Goal: Task Accomplishment & Management: Manage account settings

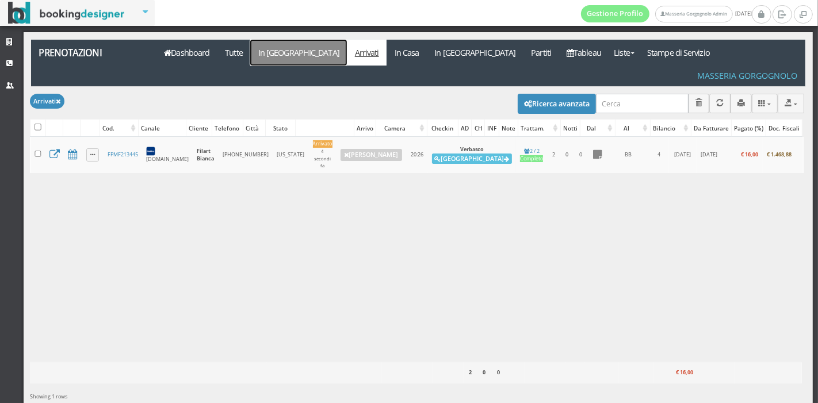
click at [265, 55] on link "In Arrivo" at bounding box center [298, 53] width 97 height 26
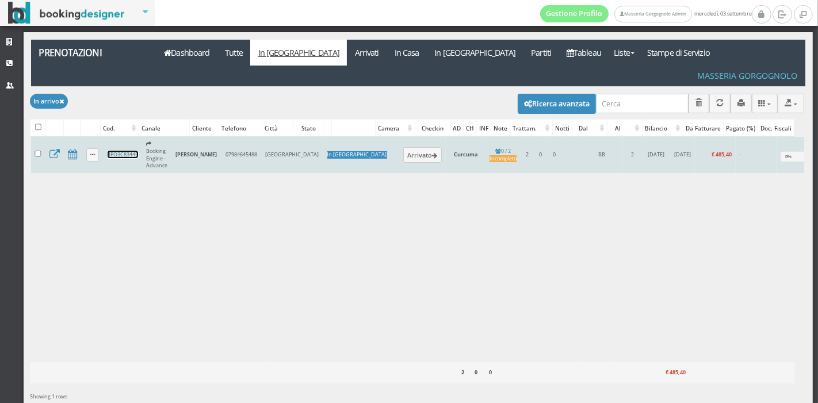
click at [124, 151] on link "4PO3C83445" at bounding box center [123, 154] width 31 height 7
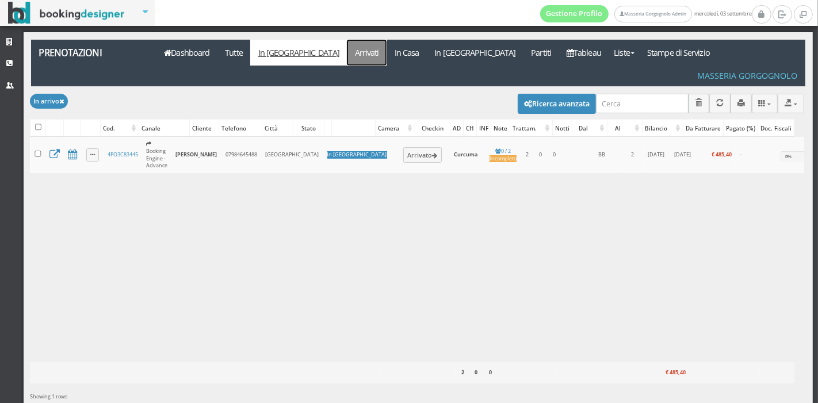
click at [347, 64] on link "Arrivati" at bounding box center [367, 53] width 40 height 26
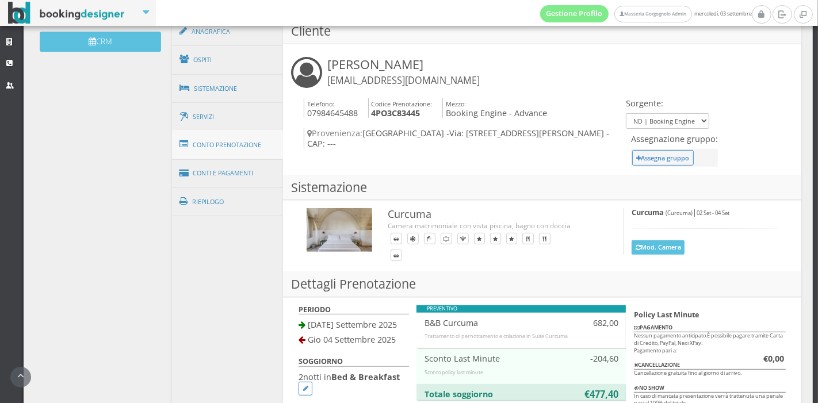
scroll to position [395, 0]
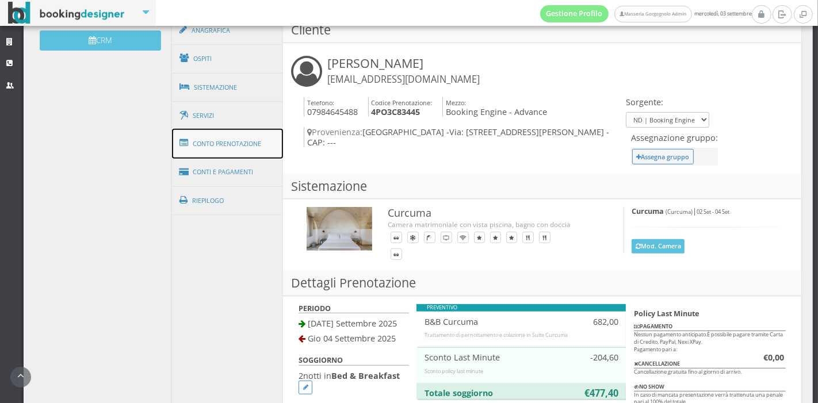
click at [211, 152] on link "Conto Prenotazione" at bounding box center [228, 144] width 112 height 30
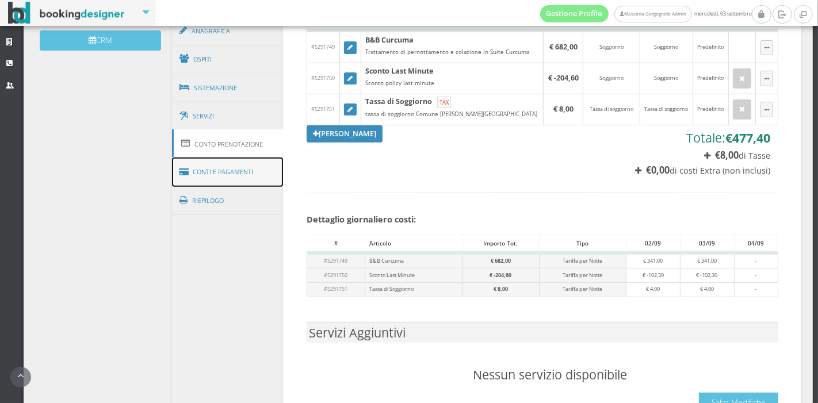
click at [211, 174] on link "Conti e Pagamenti" at bounding box center [228, 172] width 112 height 29
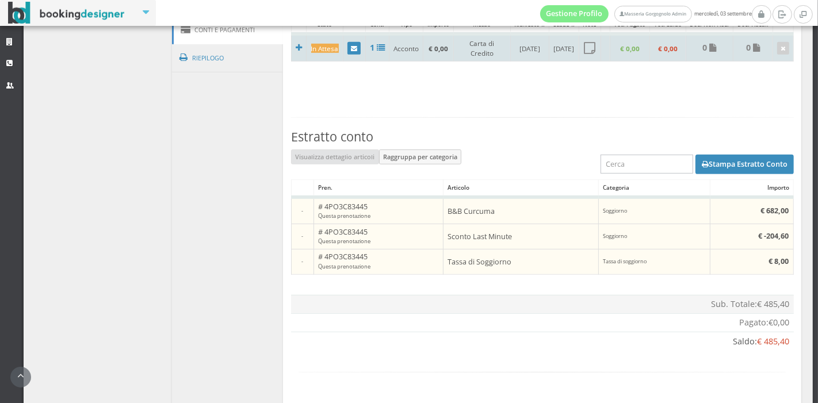
scroll to position [554, 0]
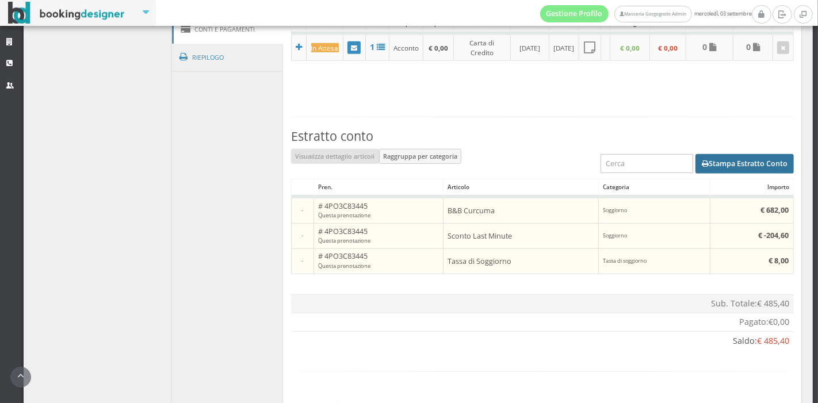
click at [714, 167] on button "Stampa Estratto Conto" at bounding box center [745, 164] width 98 height 20
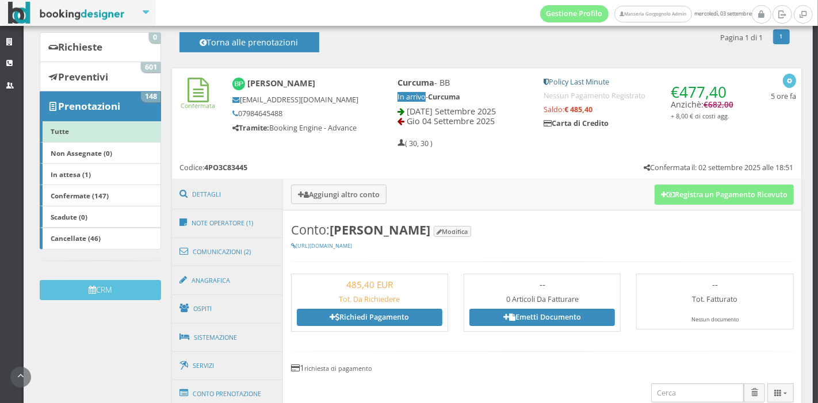
scroll to position [116, 0]
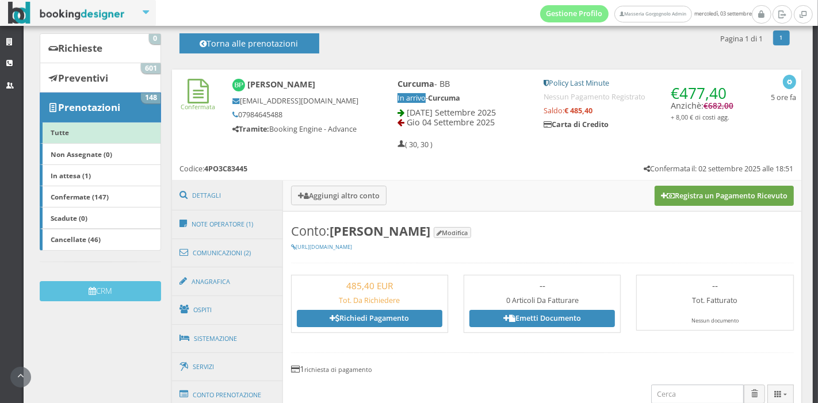
click at [753, 199] on button "Registra un Pagamento Ricevuto" at bounding box center [724, 196] width 139 height 20
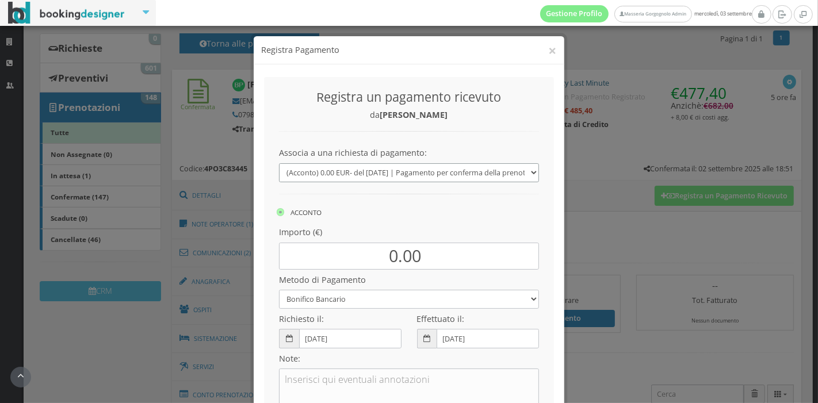
click at [403, 178] on select "(Acconto) 0.00 EUR - del 02/09/2025 | Pagamento per conferma della prenotazione…" at bounding box center [409, 172] width 260 height 19
click at [549, 51] on button "×" at bounding box center [553, 50] width 8 height 14
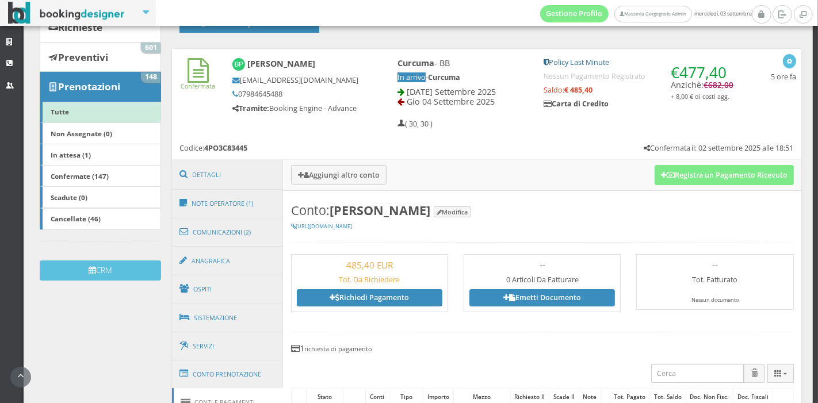
scroll to position [137, 0]
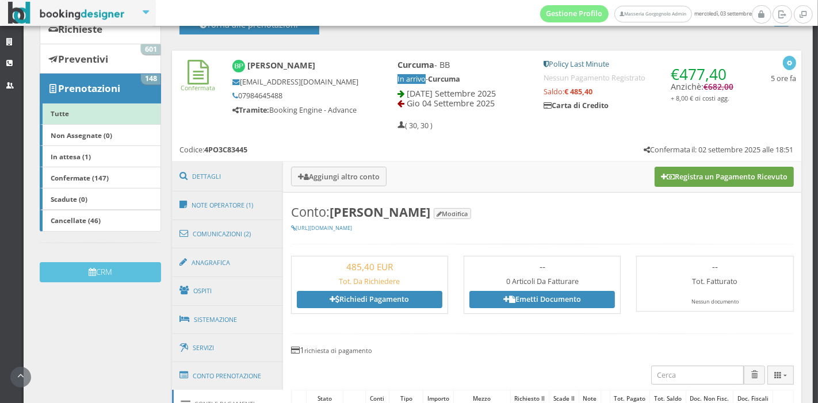
click at [663, 178] on button "Registra un Pagamento Ricevuto" at bounding box center [724, 177] width 139 height 20
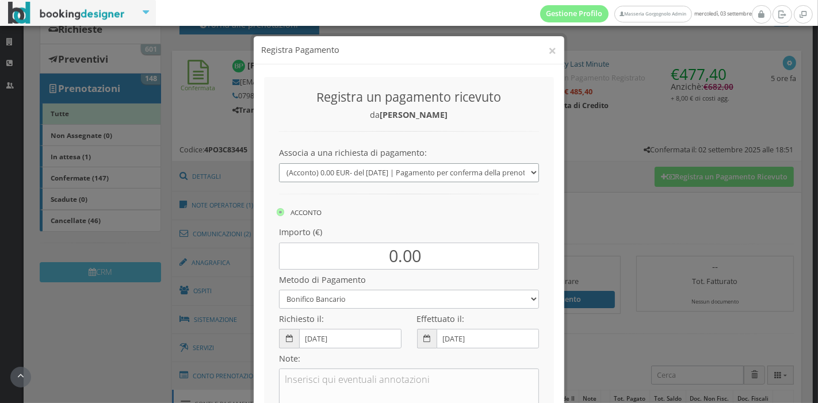
click at [465, 172] on select "(Acconto) 0.00 EUR - del 02/09/2025 | Pagamento per conferma della prenotazione…" at bounding box center [409, 172] width 260 height 19
select select "0"
click at [279, 163] on select "(Acconto) 0.00 EUR - del 02/09/2025 | Pagamento per conferma della prenotazione…" at bounding box center [409, 172] width 260 height 19
click at [398, 218] on label "SALDO" at bounding box center [412, 212] width 35 height 14
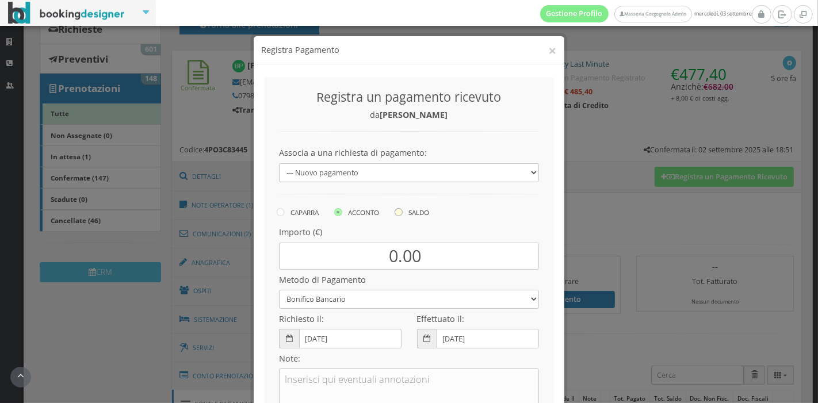
radio input "true"
type input "485.40"
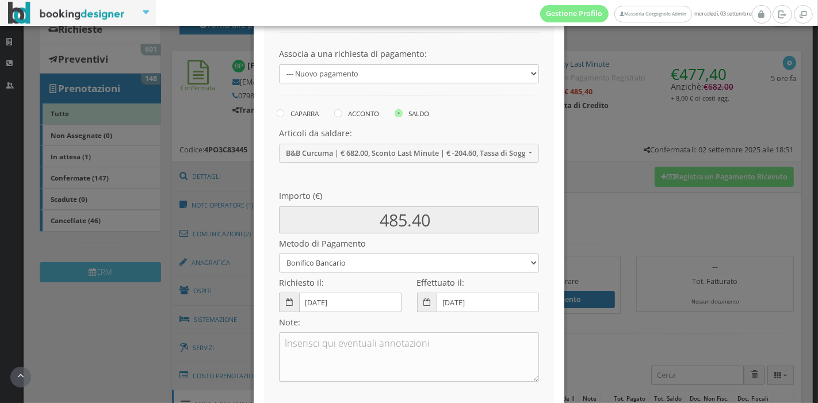
scroll to position [112, 0]
click at [414, 266] on select "Bonifico Bancario Carta di Credito Pay By Link Contanti Assegno Bancario Assegn…" at bounding box center [409, 262] width 260 height 19
select select
click at [279, 253] on select "Bonifico Bancario Carta di Credito Pay By Link Contanti Assegno Bancario Assegn…" at bounding box center [409, 262] width 260 height 19
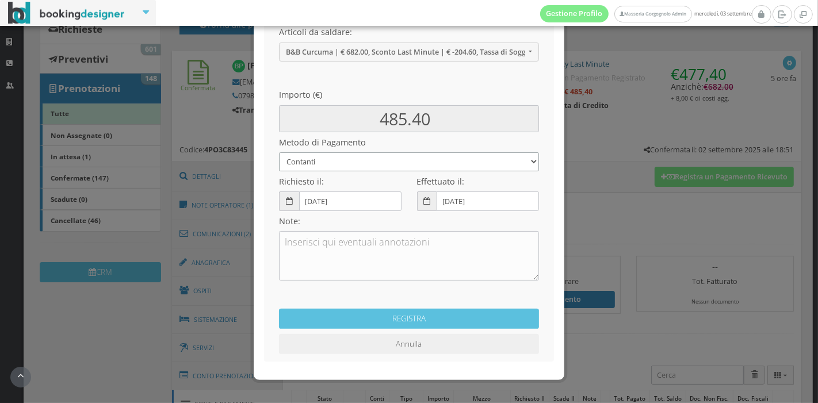
scroll to position [224, 0]
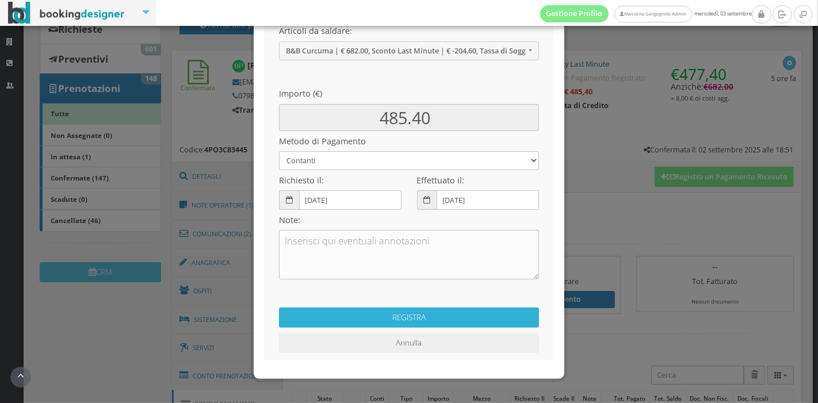
click at [396, 311] on button "REGISTRA" at bounding box center [409, 318] width 260 height 20
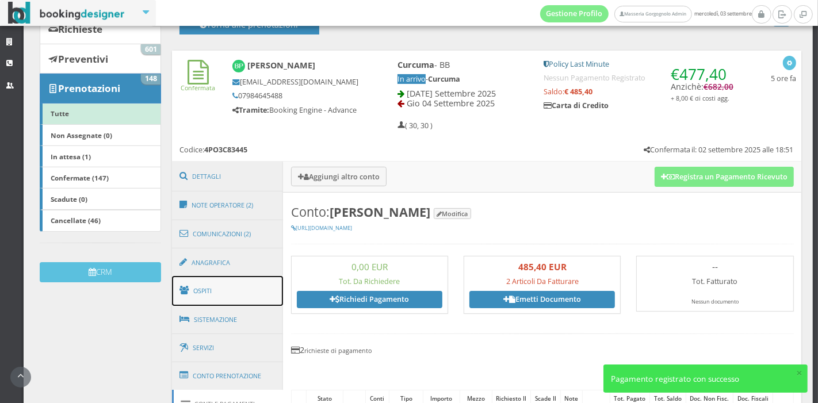
click at [215, 287] on link "Ospiti" at bounding box center [228, 291] width 112 height 30
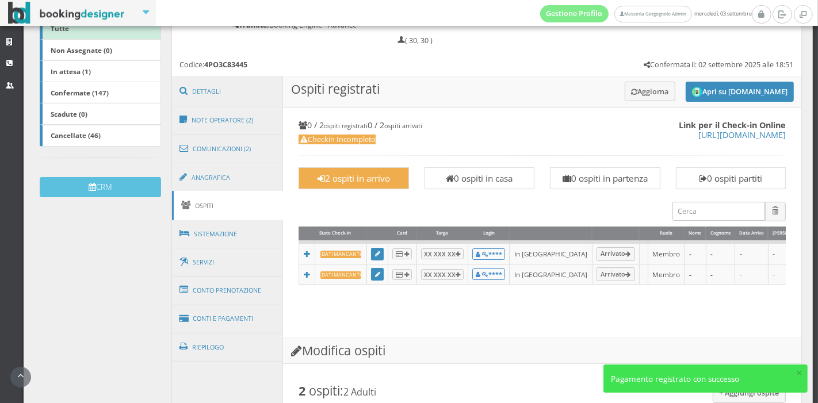
scroll to position [233, 0]
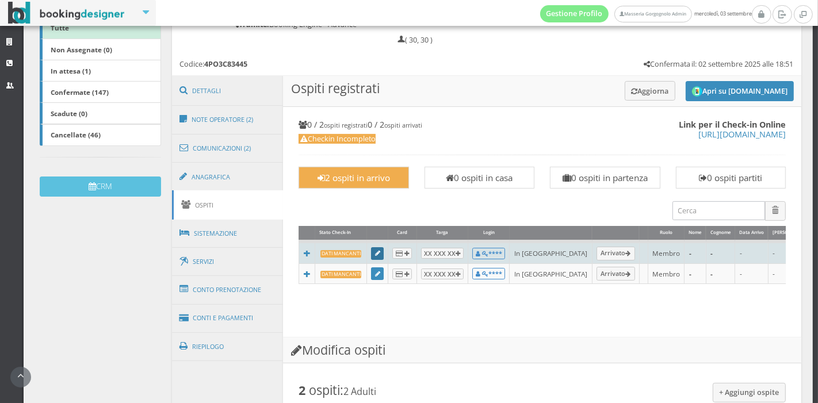
click at [375, 256] on link at bounding box center [377, 254] width 13 height 13
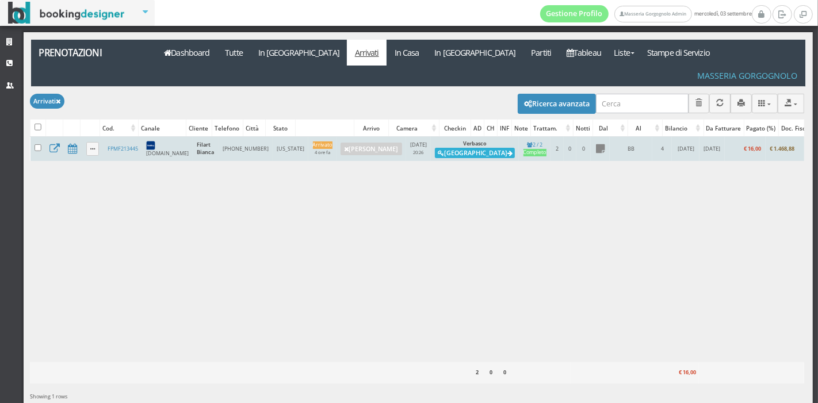
click at [435, 148] on button "Alloggia" at bounding box center [475, 153] width 80 height 10
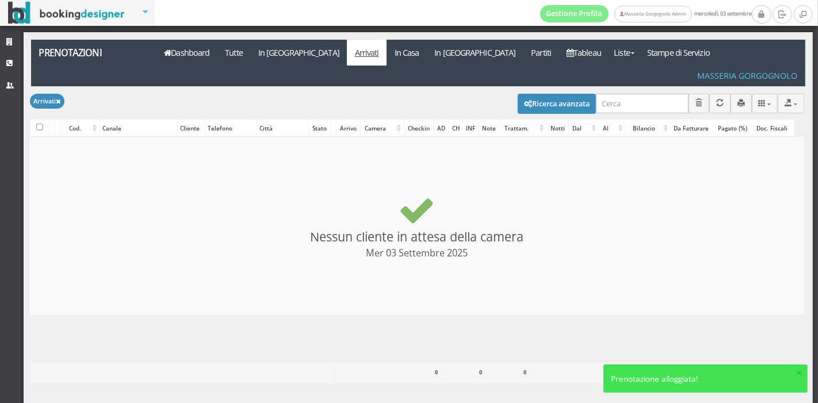
checkbox input "false"
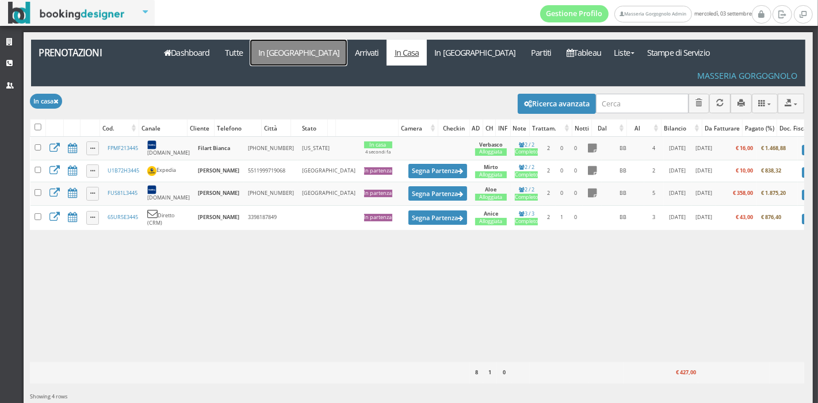
click at [284, 50] on link "In [GEOGRAPHIC_DATA]" at bounding box center [298, 53] width 97 height 26
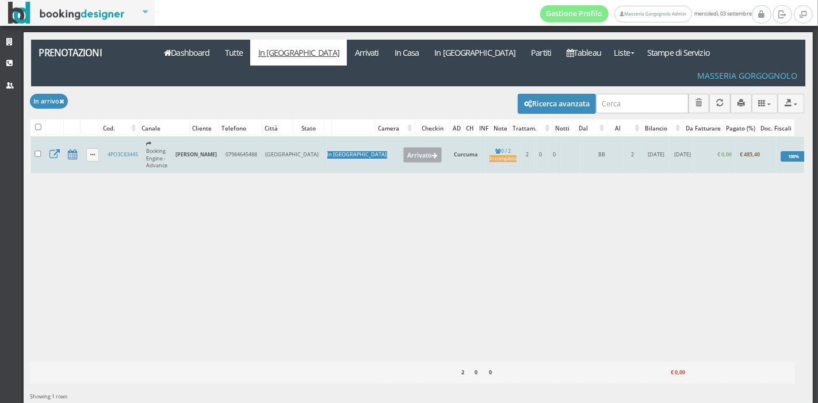
click at [403, 147] on button "Arrivato" at bounding box center [422, 154] width 39 height 15
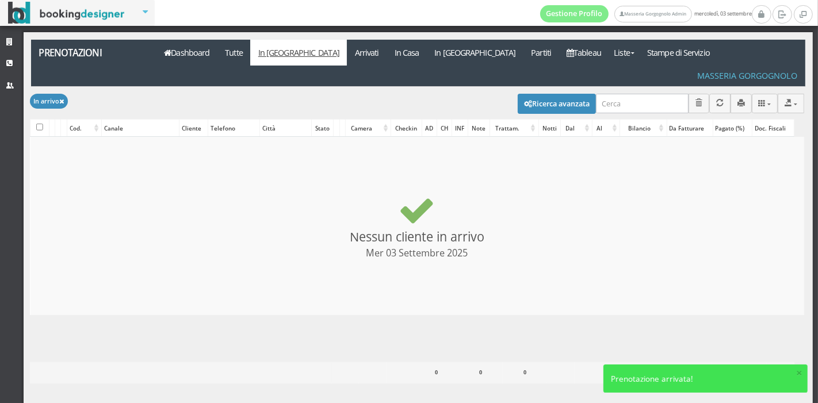
checkbox input "false"
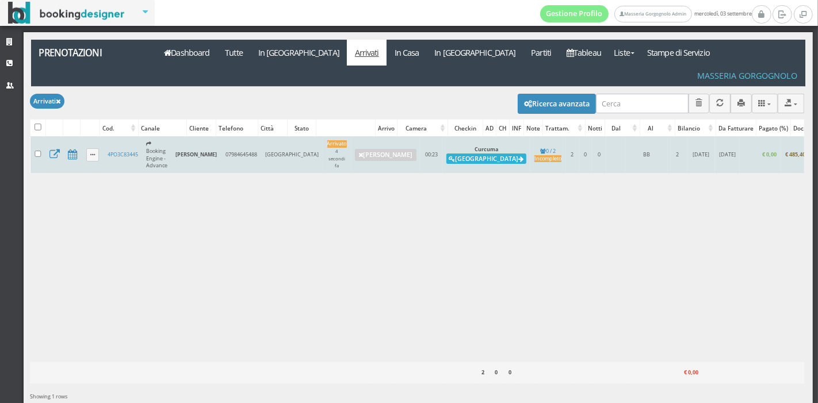
click at [449, 157] on icon at bounding box center [452, 160] width 6 height 6
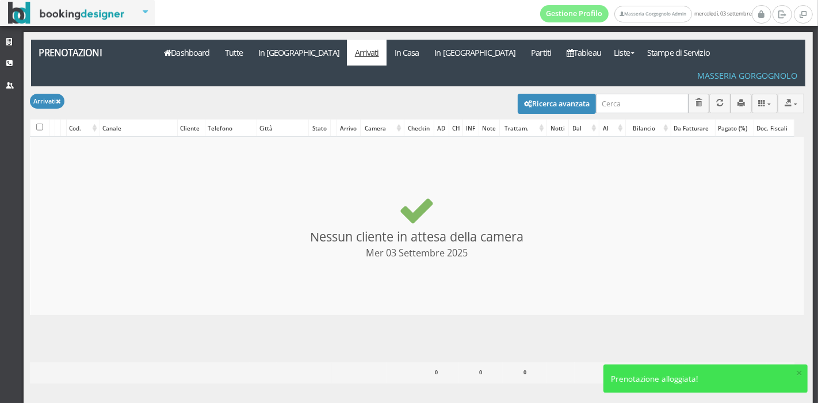
checkbox input "false"
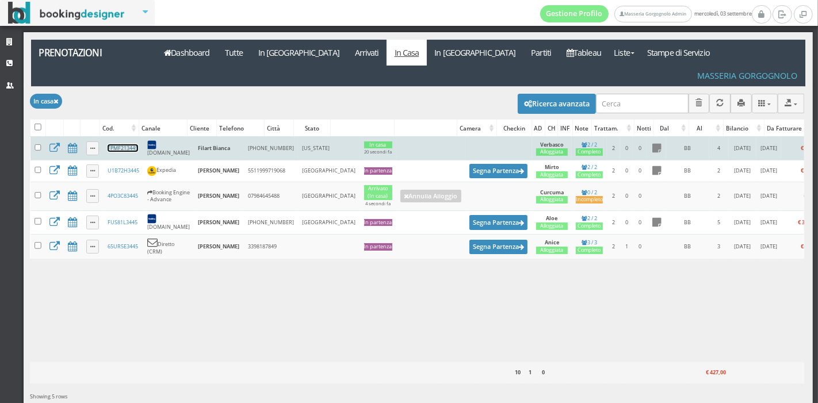
click at [128, 144] on link "FPMF213445" at bounding box center [123, 147] width 31 height 7
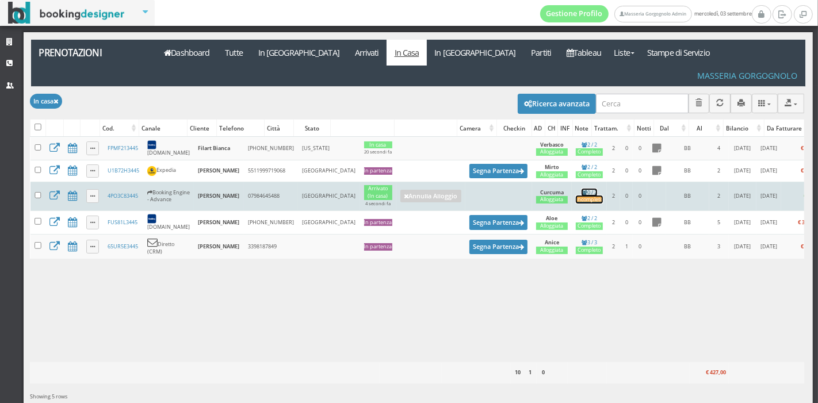
click at [576, 196] on div "Incompleto" at bounding box center [589, 199] width 27 height 7
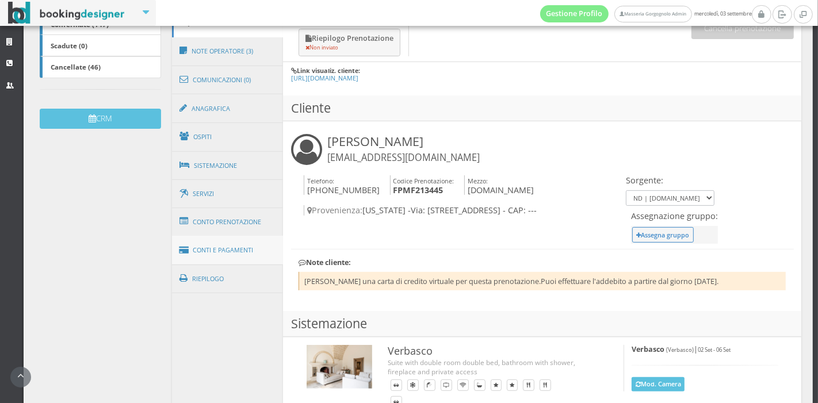
scroll to position [315, 0]
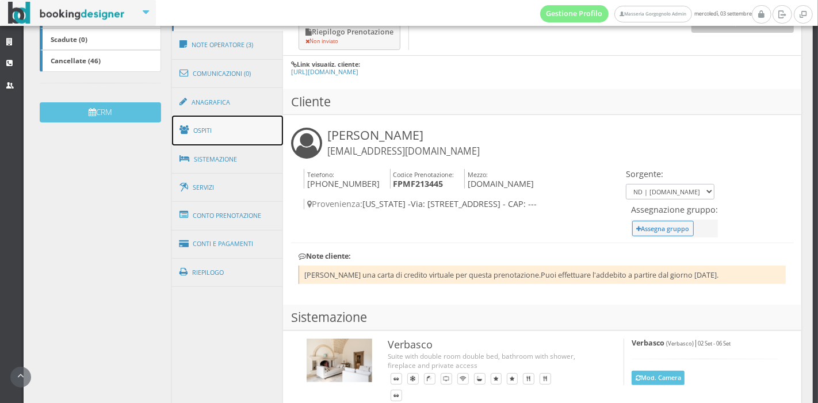
click at [230, 134] on link "Ospiti" at bounding box center [228, 131] width 112 height 30
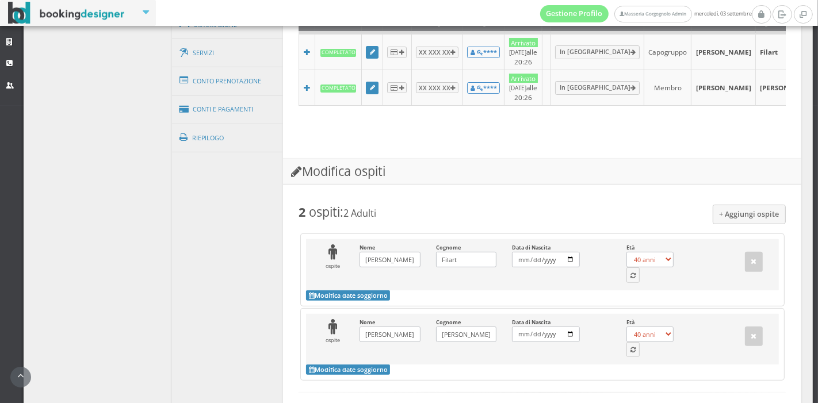
scroll to position [467, 0]
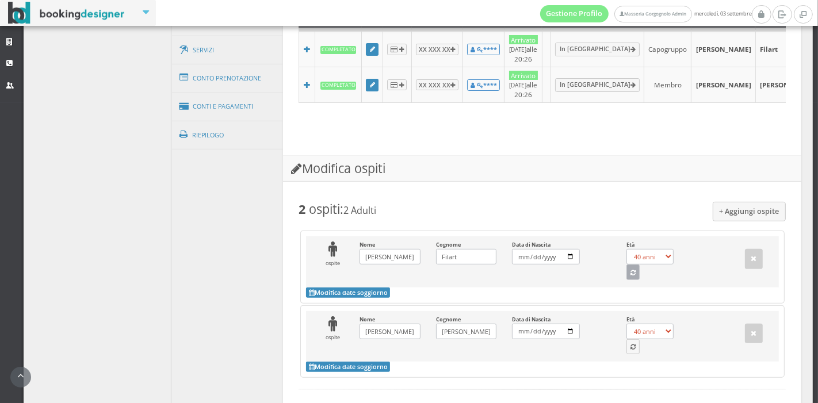
click at [631, 277] on icon "button" at bounding box center [633, 274] width 5 height 6
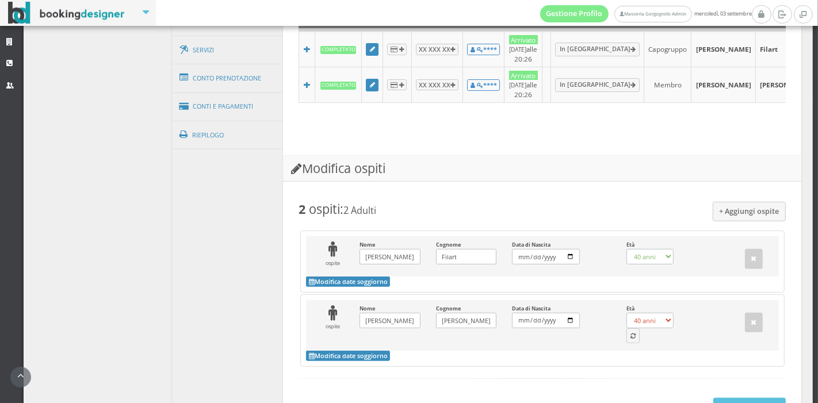
select select "29"
click at [628, 344] on button "button" at bounding box center [634, 336] width 14 height 15
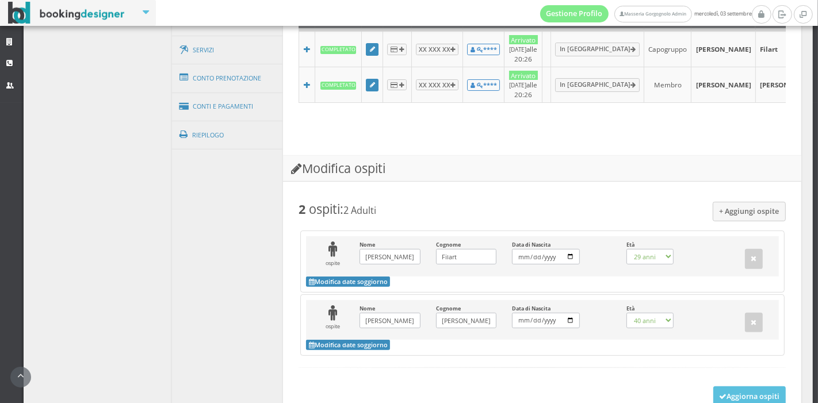
select select "29"
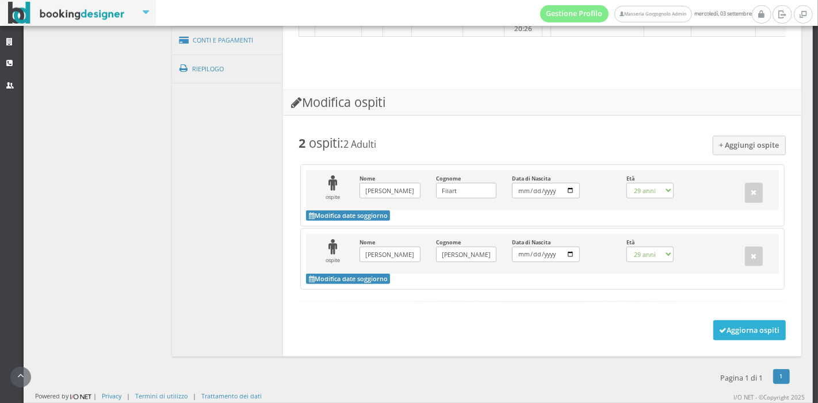
click at [716, 336] on button "Aggiorna ospiti" at bounding box center [750, 331] width 73 height 20
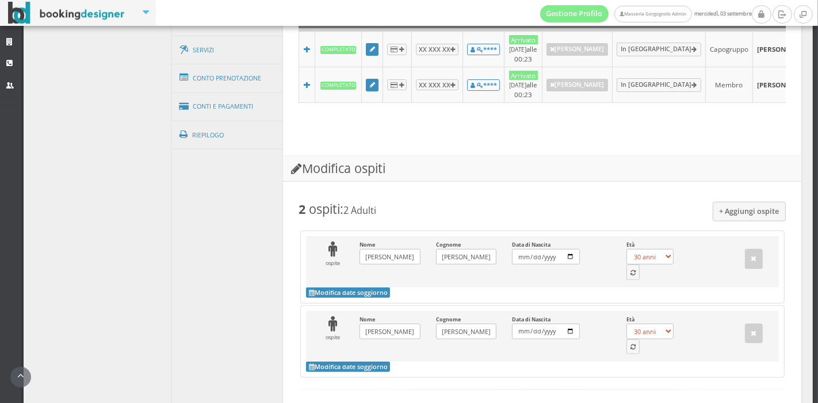
scroll to position [468, 0]
click at [627, 280] on button "button" at bounding box center [634, 272] width 14 height 15
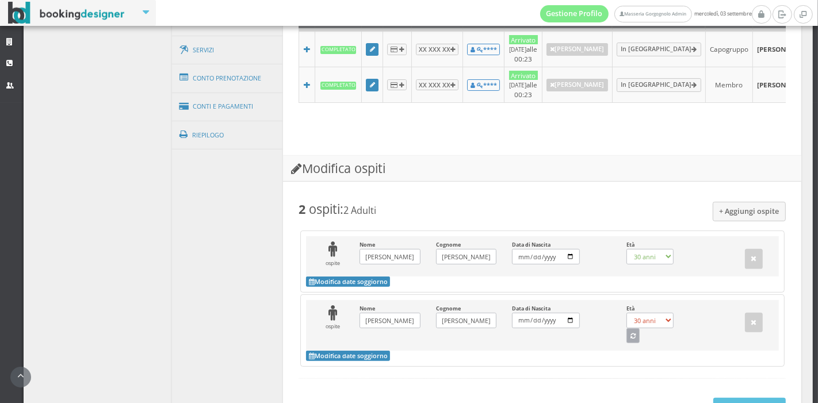
select select "31"
click at [631, 352] on div "ospite Nome Kent Nicholas Inserisci il Nome Cognome Ziehl Inserisci il Cognome …" at bounding box center [542, 325] width 473 height 51
click at [629, 344] on button "button" at bounding box center [634, 336] width 14 height 15
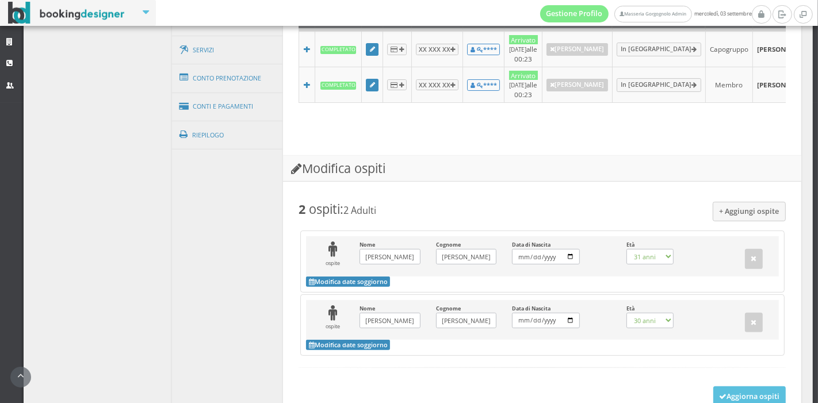
scroll to position [554, 0]
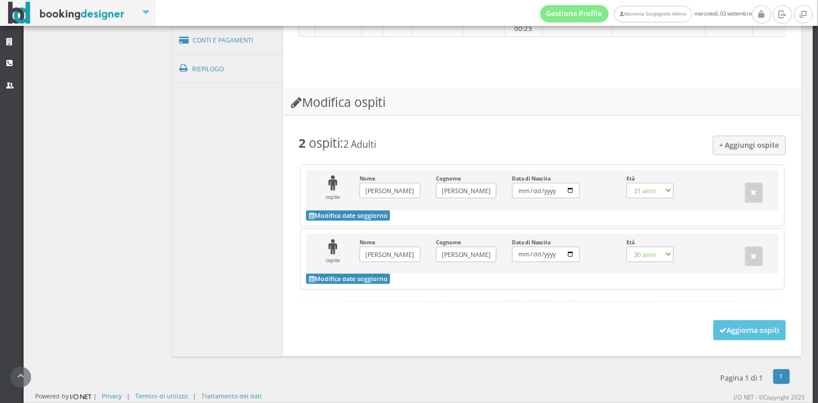
select select "32"
click at [714, 334] on button "Aggiorna ospiti" at bounding box center [750, 331] width 73 height 20
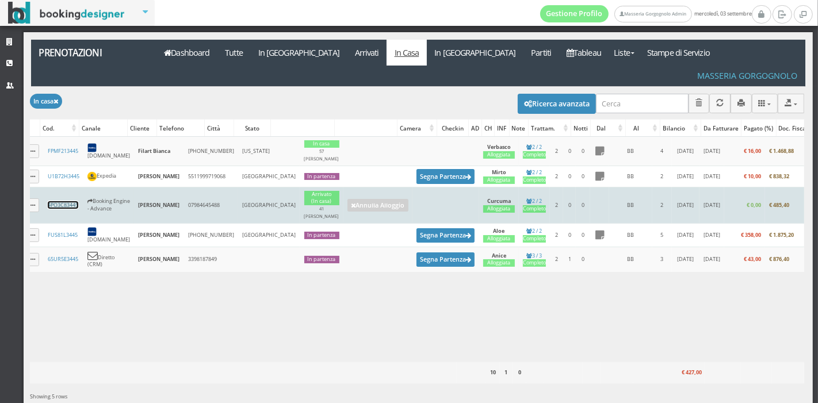
click at [67, 201] on link "4PO3C83445" at bounding box center [63, 204] width 31 height 7
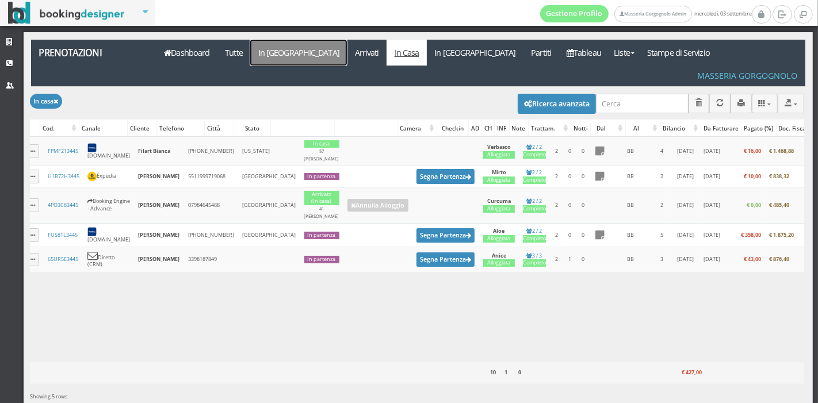
click at [263, 62] on link "In Arrivo" at bounding box center [298, 53] width 97 height 26
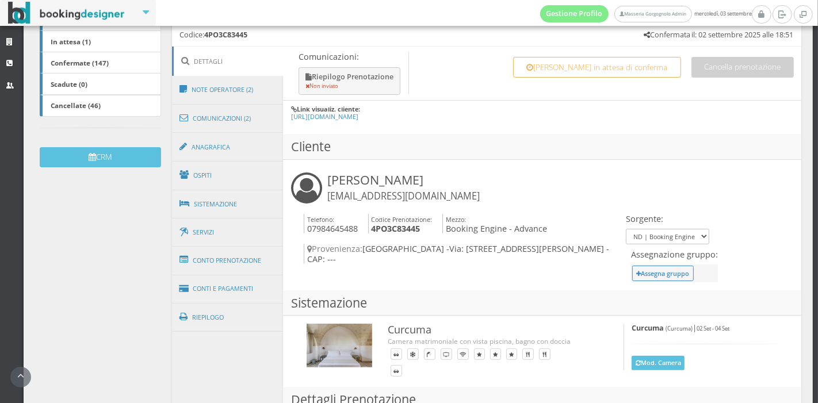
scroll to position [265, 0]
click at [221, 290] on link "Conti e Pagamenti" at bounding box center [228, 288] width 112 height 29
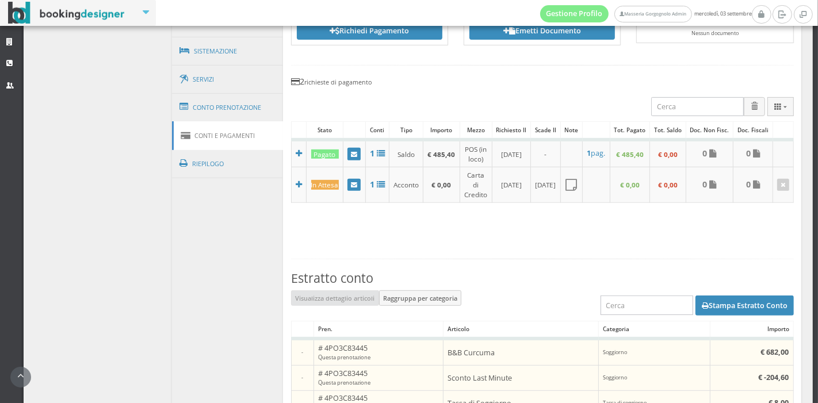
scroll to position [436, 0]
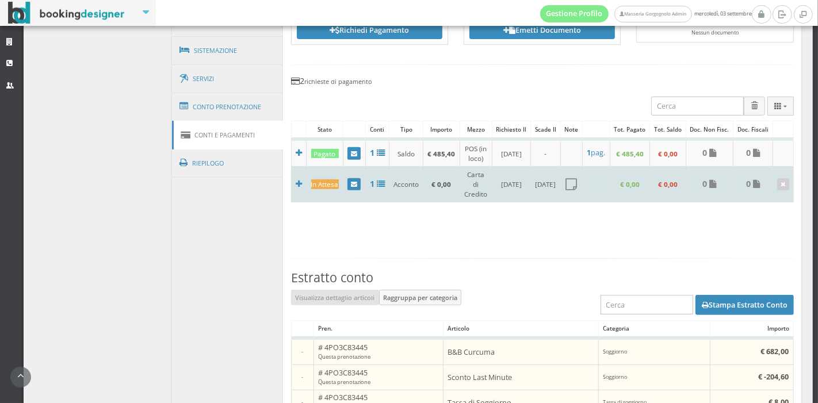
click at [320, 189] on div "In Attesa" at bounding box center [325, 185] width 28 height 10
click at [351, 188] on icon at bounding box center [354, 185] width 6 height 6
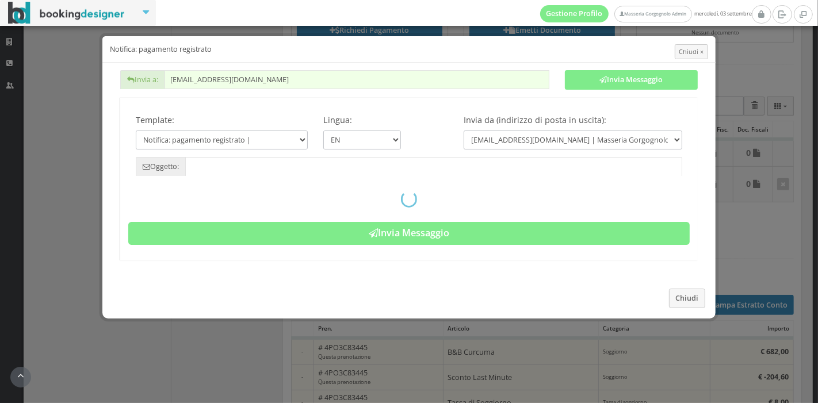
type input "Registered payment - Reservation: 4PO3C83445 - [PERSON_NAME]"
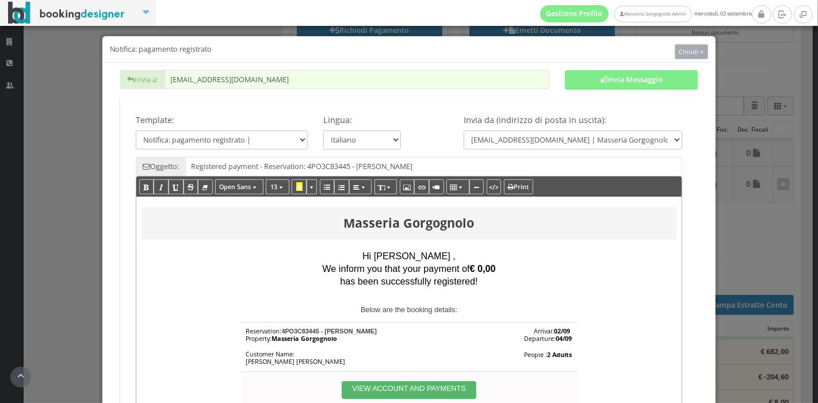
click at [692, 48] on span "Chiudi ×" at bounding box center [691, 51] width 25 height 9
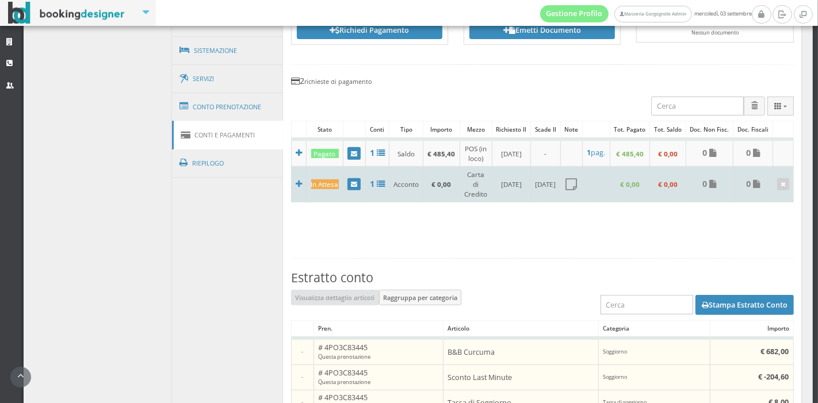
scroll to position [0, 26]
click at [778, 186] on link at bounding box center [784, 184] width 12 height 13
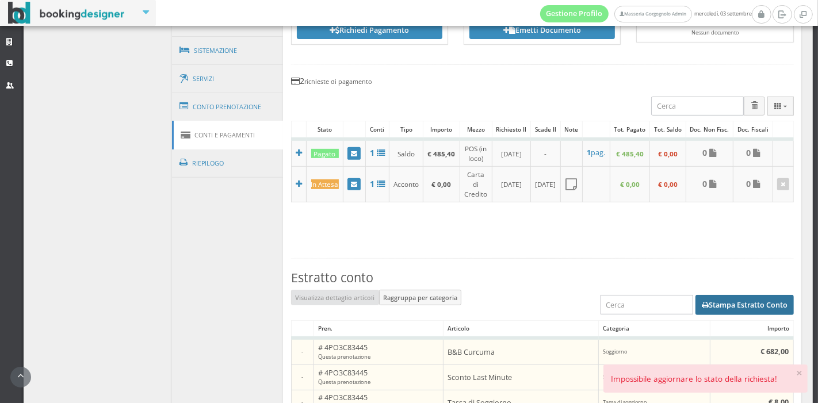
click at [696, 311] on button "Stampa Estratto Conto" at bounding box center [745, 305] width 98 height 20
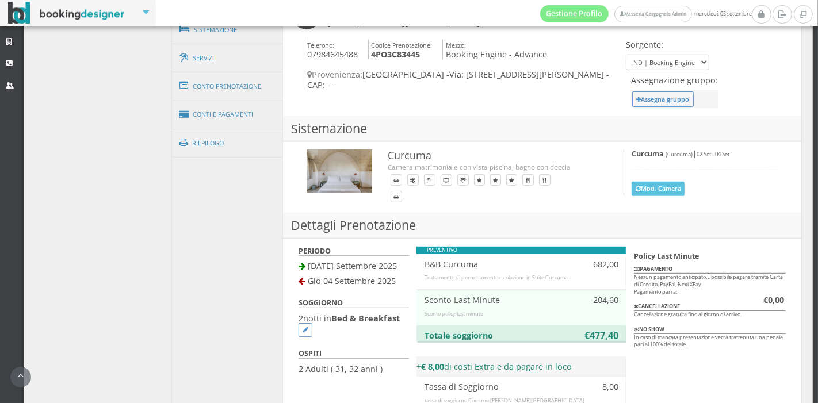
scroll to position [459, 0]
click at [252, 82] on link "Conto Prenotazione" at bounding box center [228, 86] width 112 height 30
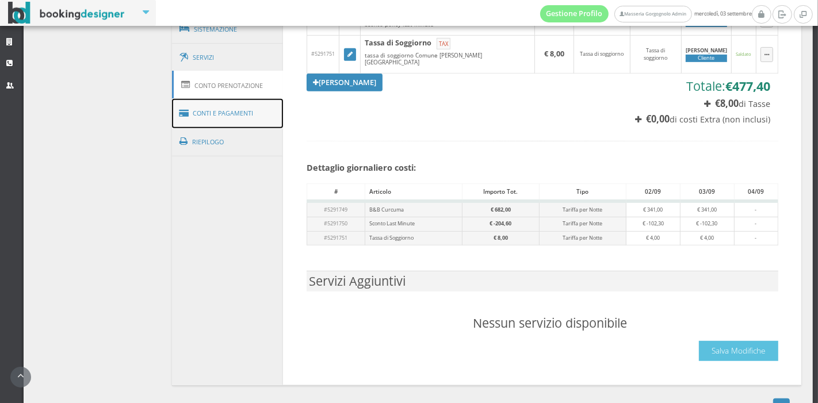
click at [239, 104] on link "Conti e Pagamenti" at bounding box center [228, 113] width 112 height 29
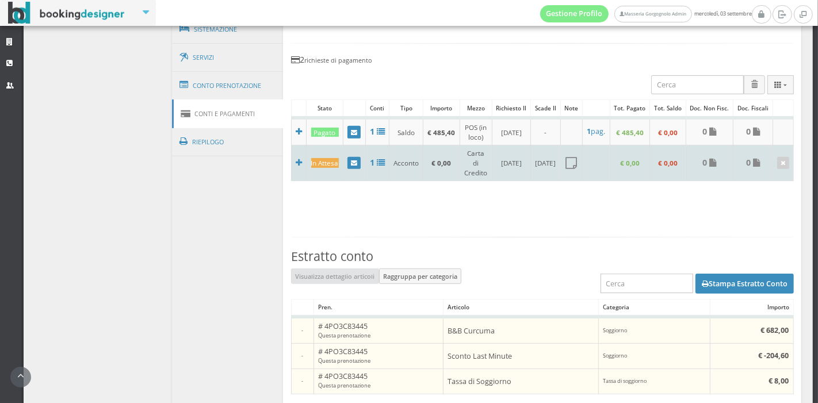
scroll to position [0, 26]
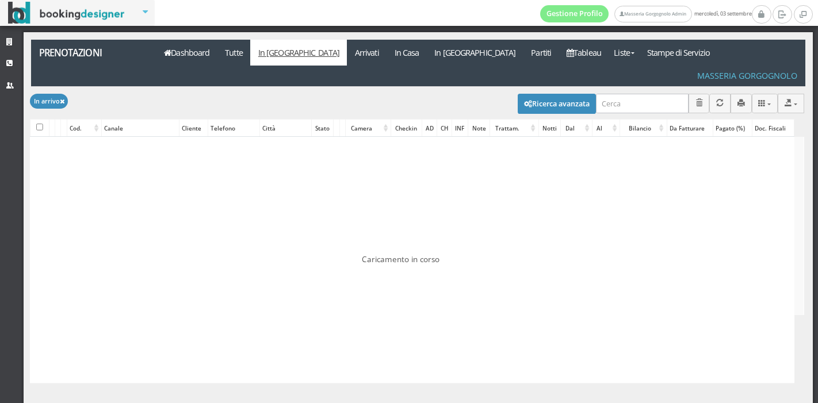
checkbox input "false"
